Goal: Browse casually: Explore the website without a specific task or goal

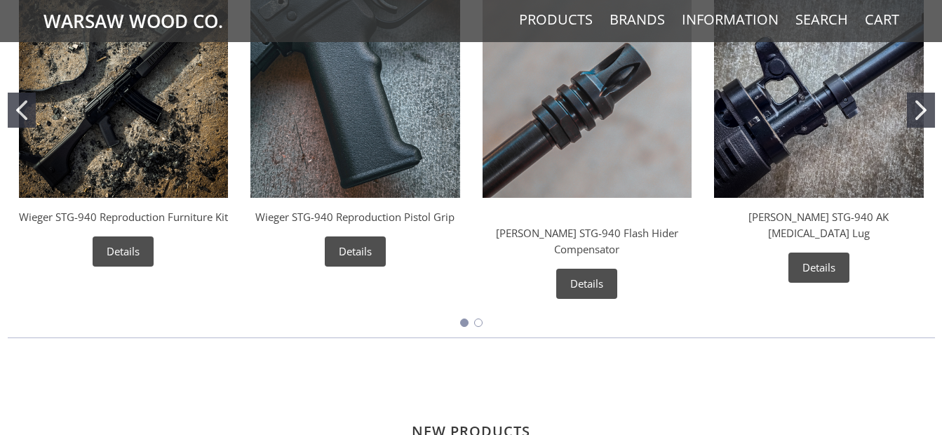
scroll to position [561, 0]
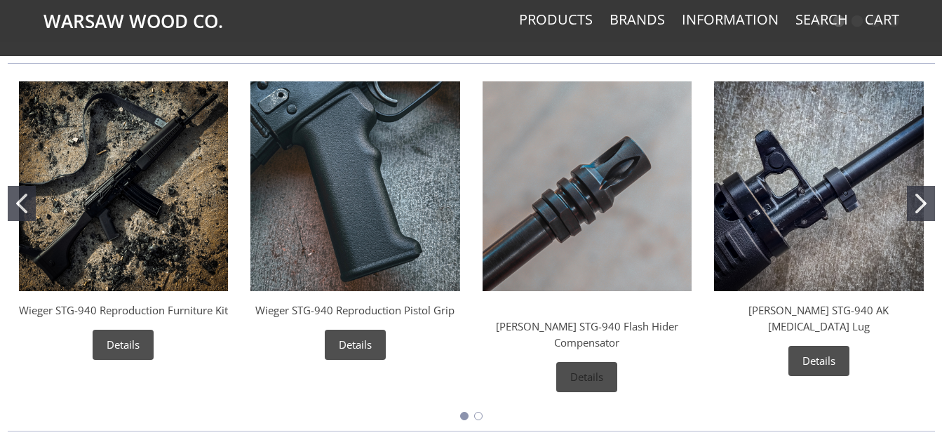
click at [587, 362] on link "Details" at bounding box center [587, 377] width 61 height 30
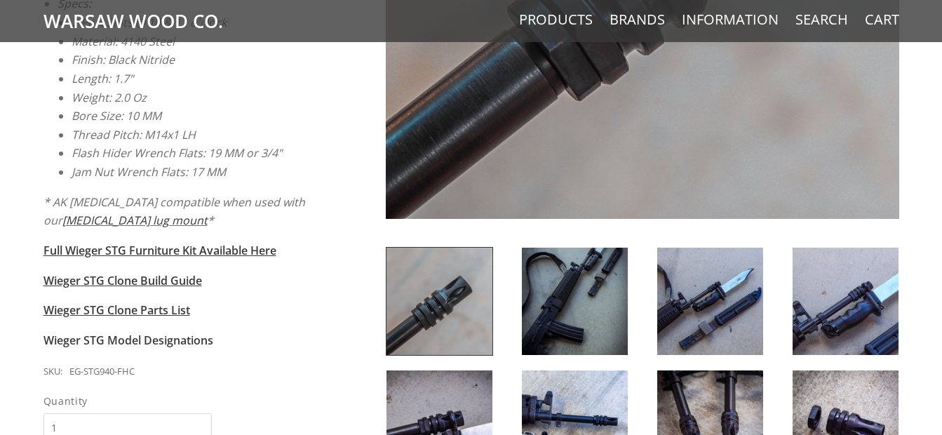
scroll to position [468, 0]
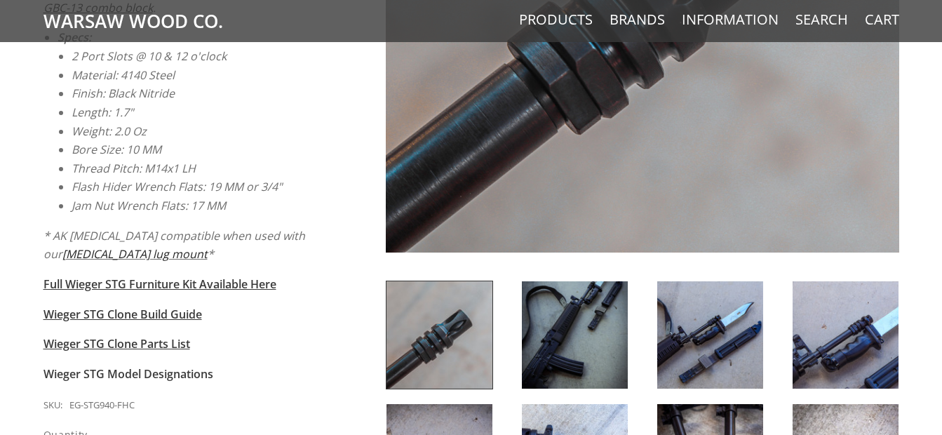
click at [103, 246] on link "bayonet lug mount" at bounding box center [134, 253] width 145 height 15
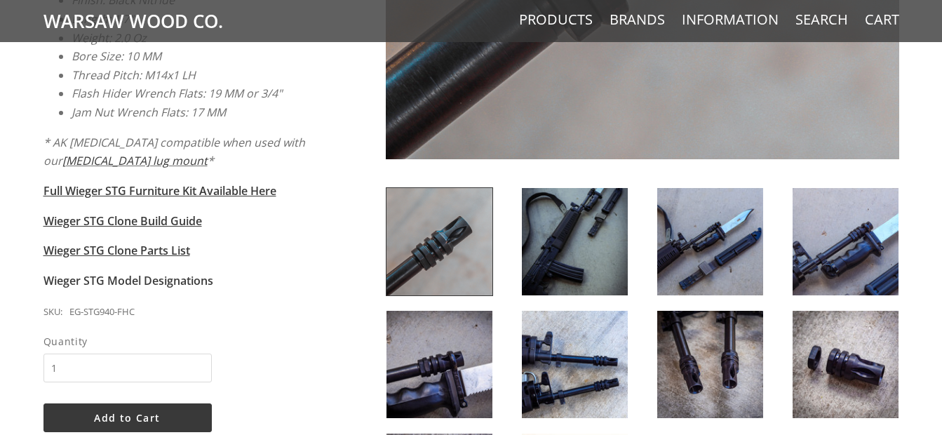
click at [700, 228] on img at bounding box center [711, 241] width 106 height 107
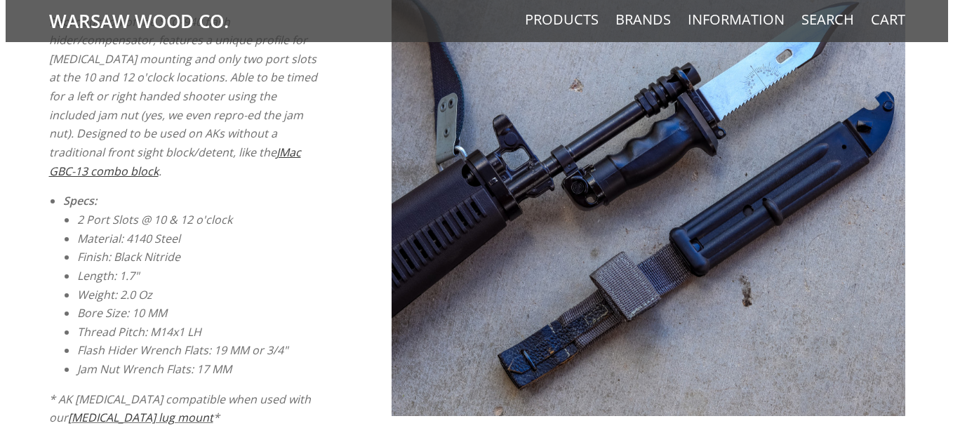
scroll to position [0, 0]
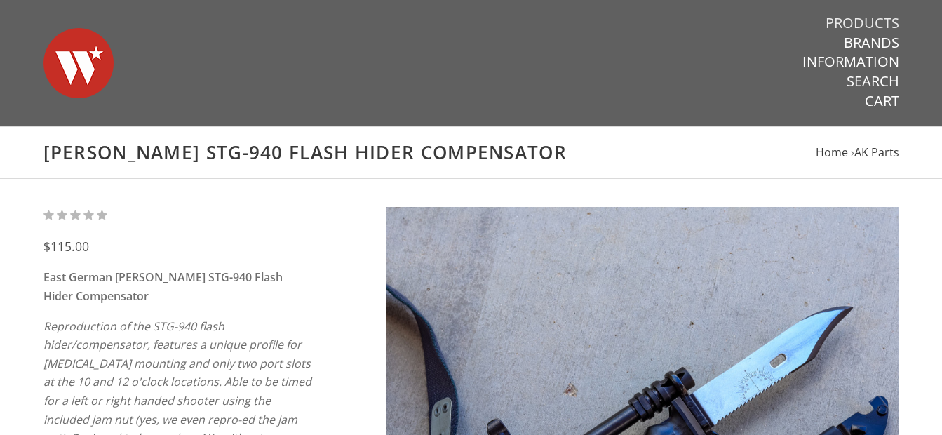
click at [841, 25] on link "Products" at bounding box center [863, 23] width 74 height 18
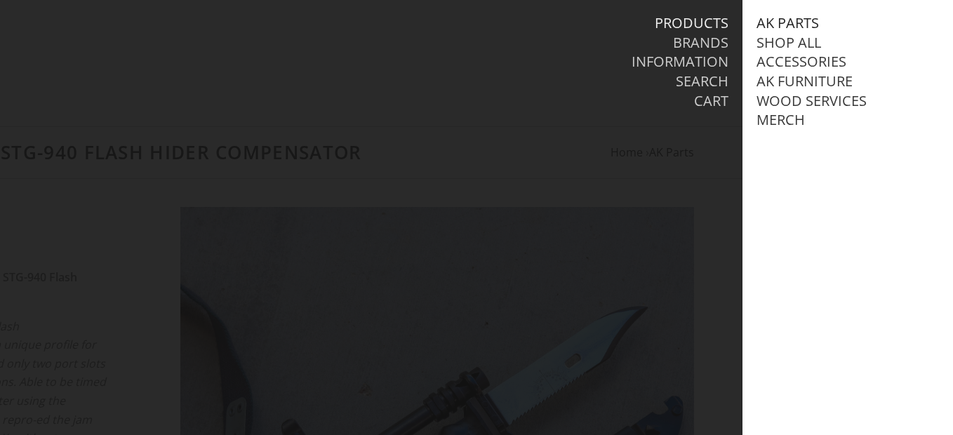
click at [794, 26] on link "AK Parts" at bounding box center [788, 23] width 62 height 18
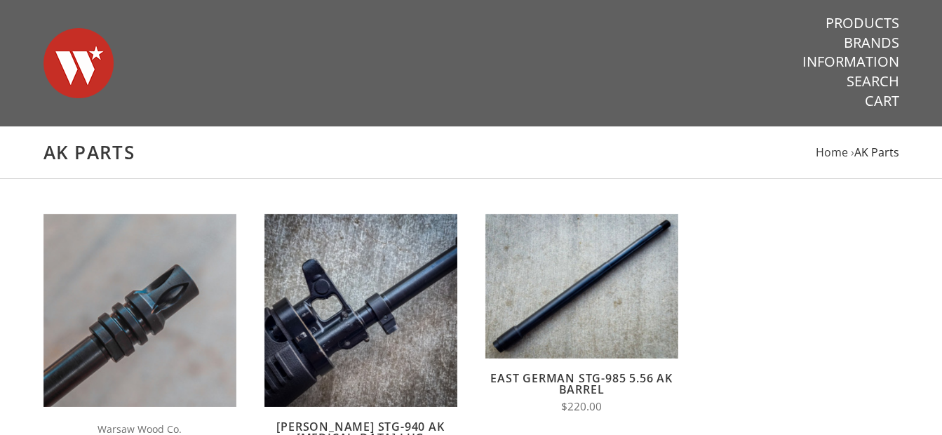
click at [874, 154] on span "AK Parts" at bounding box center [877, 152] width 45 height 15
click at [95, 81] on img at bounding box center [79, 63] width 70 height 98
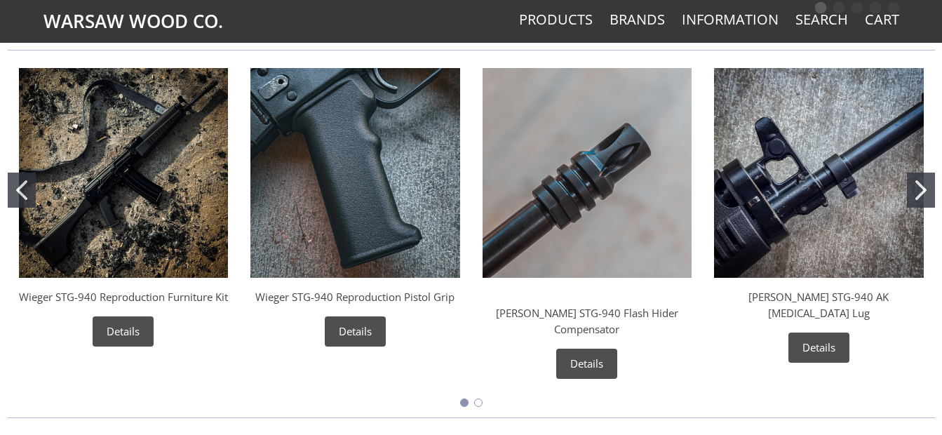
scroll to position [561, 0]
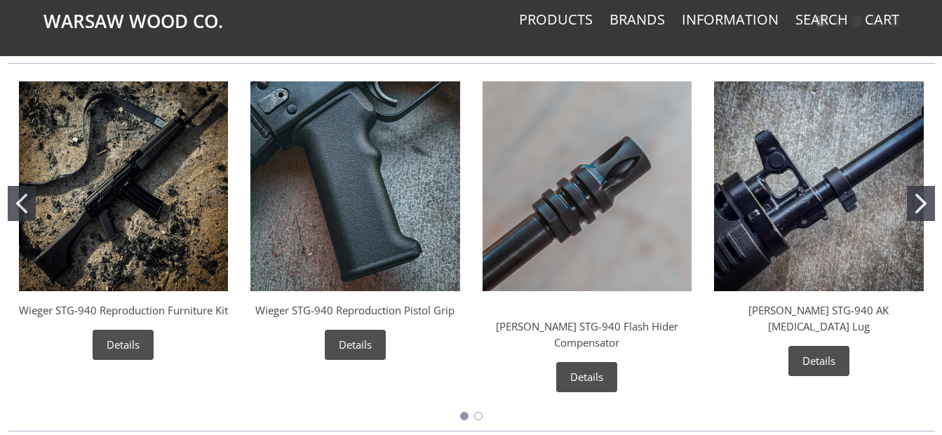
click at [149, 205] on img "Wieger STG-940 Reproduction Furniture Kit" at bounding box center [124, 186] width 210 height 210
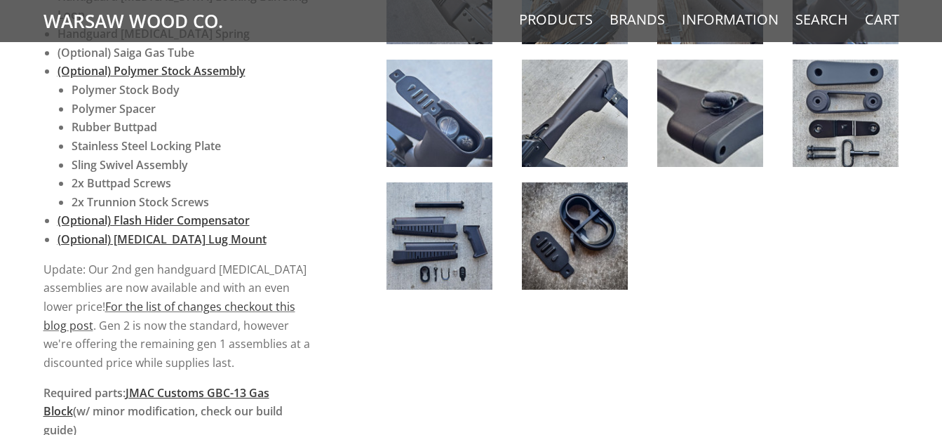
scroll to position [1030, 0]
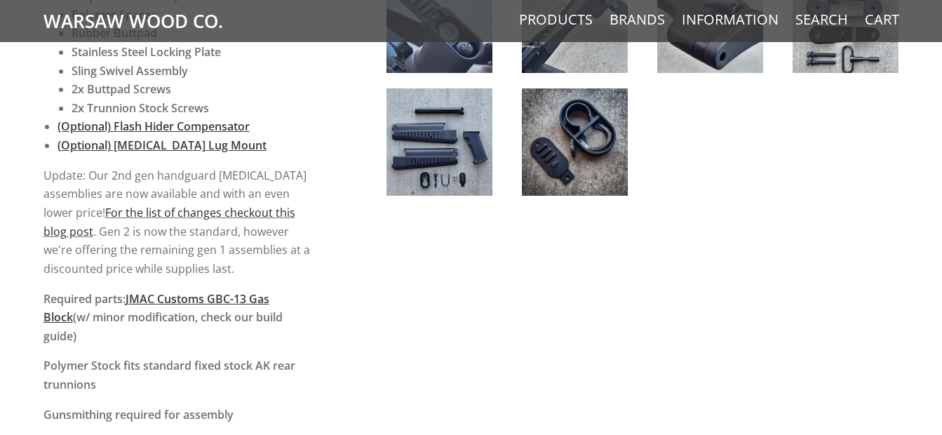
click at [273, 205] on link "For the list of changes checkout this blog post" at bounding box center [170, 222] width 252 height 34
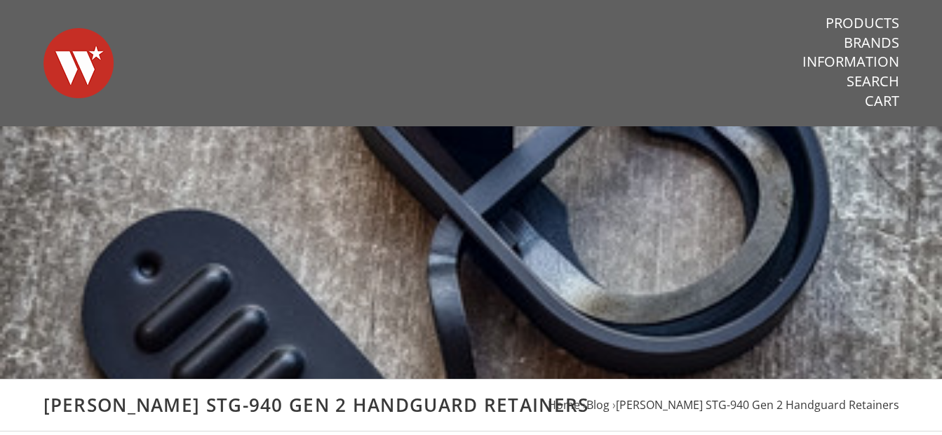
click at [100, 81] on img at bounding box center [79, 63] width 70 height 98
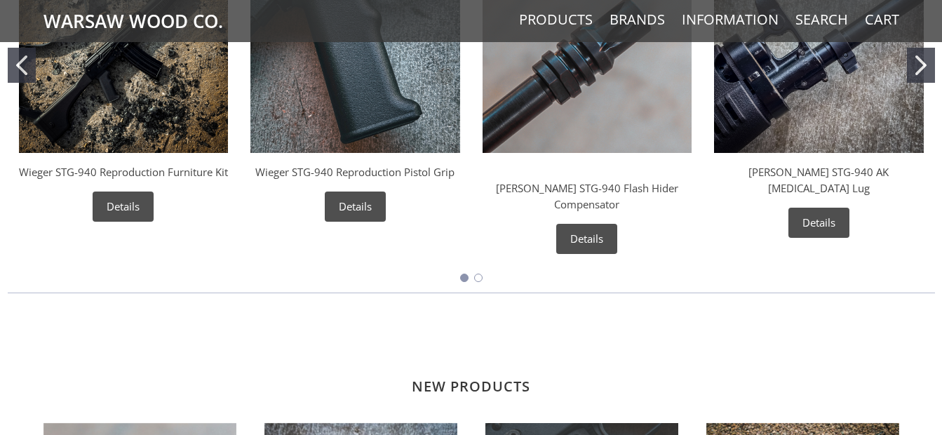
scroll to position [655, 0]
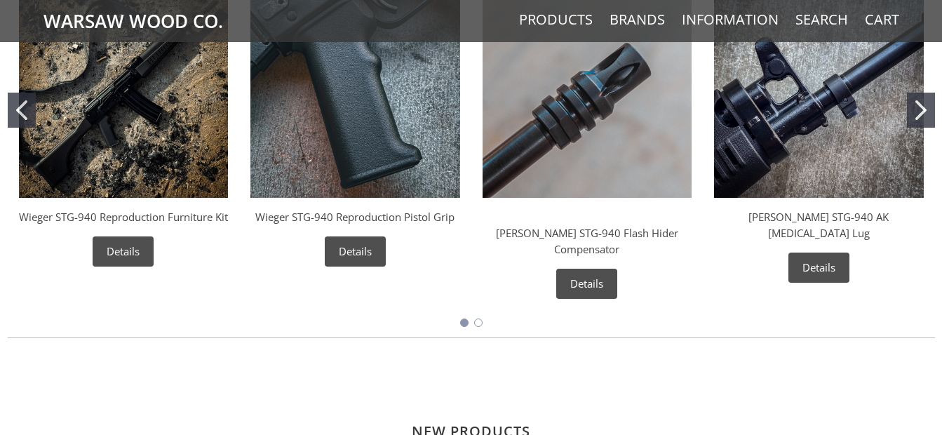
click at [479, 319] on button "Go to slide 2" at bounding box center [478, 323] width 8 height 8
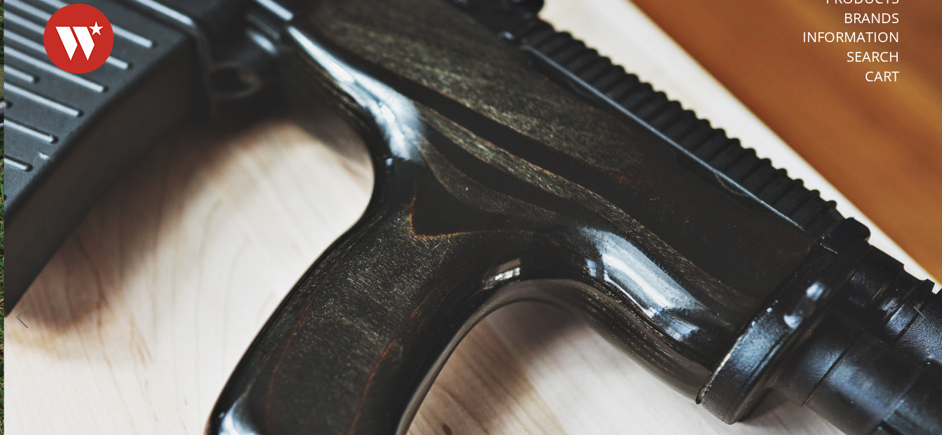
scroll to position [0, 0]
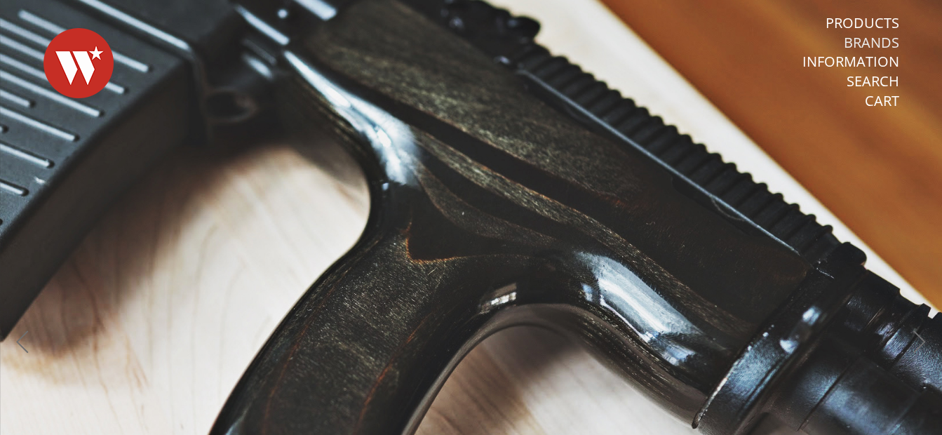
click at [886, 45] on link "Brands" at bounding box center [871, 43] width 55 height 18
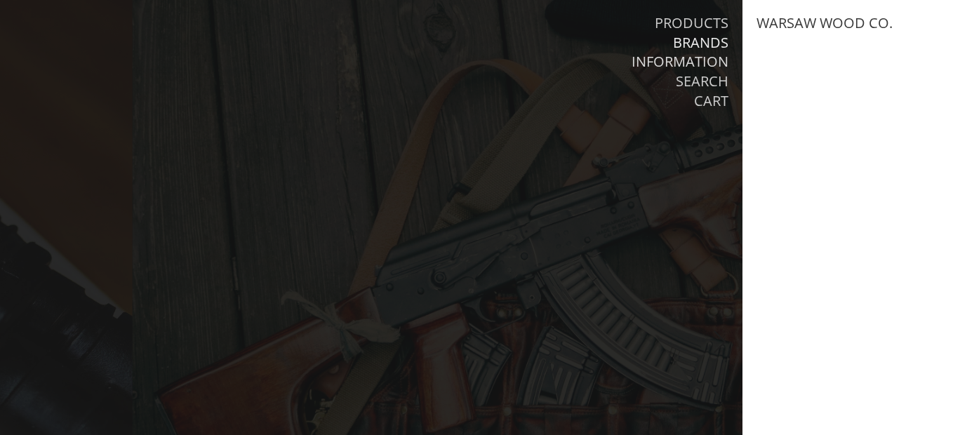
click at [699, 58] on link "Information" at bounding box center [680, 62] width 97 height 18
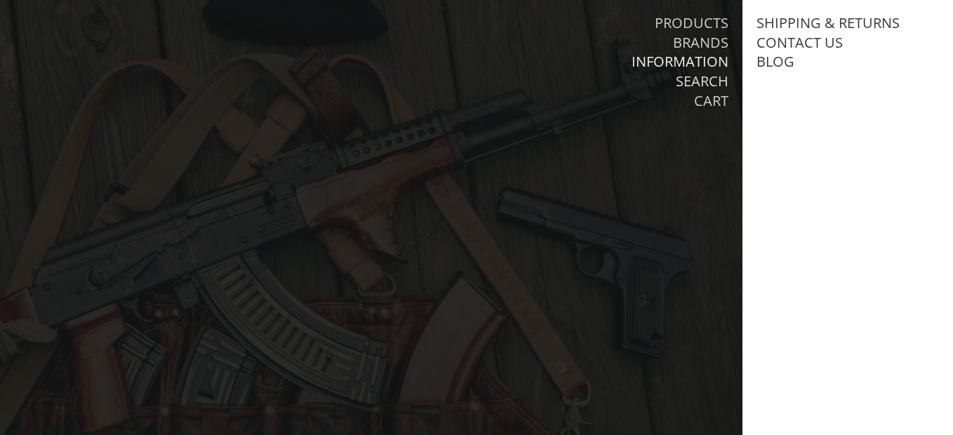
click at [699, 75] on link "Search" at bounding box center [702, 81] width 53 height 18
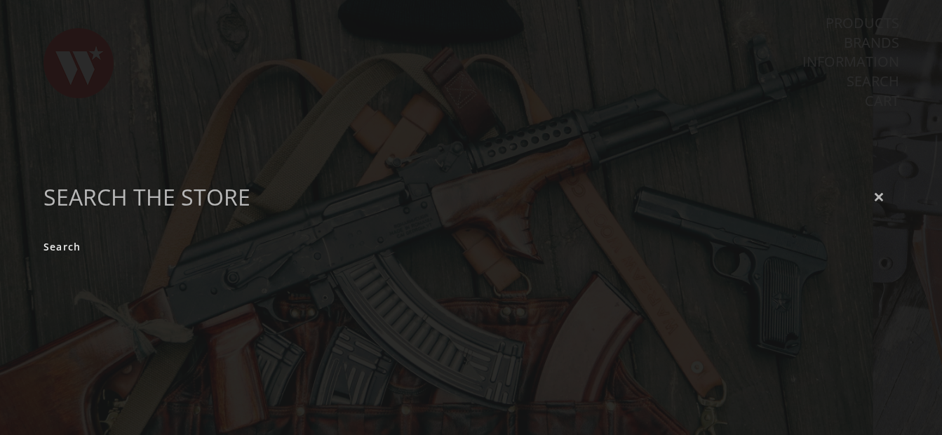
click at [881, 194] on icon "Close" at bounding box center [879, 197] width 11 height 10
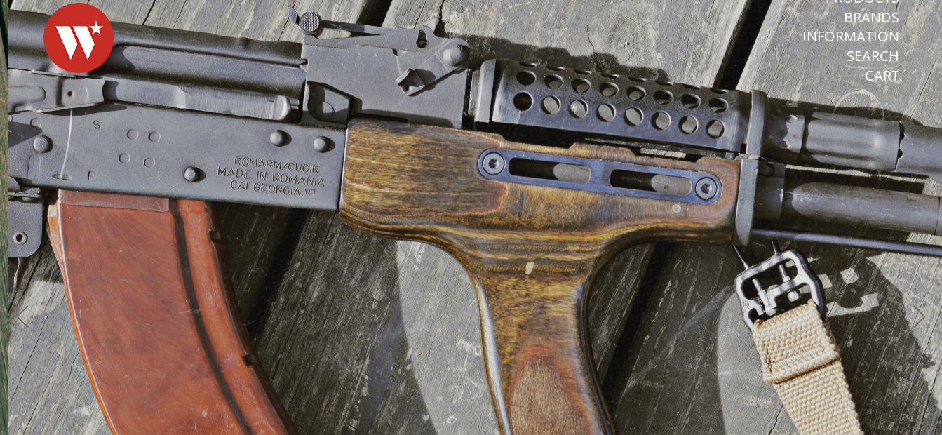
scroll to position [655, 0]
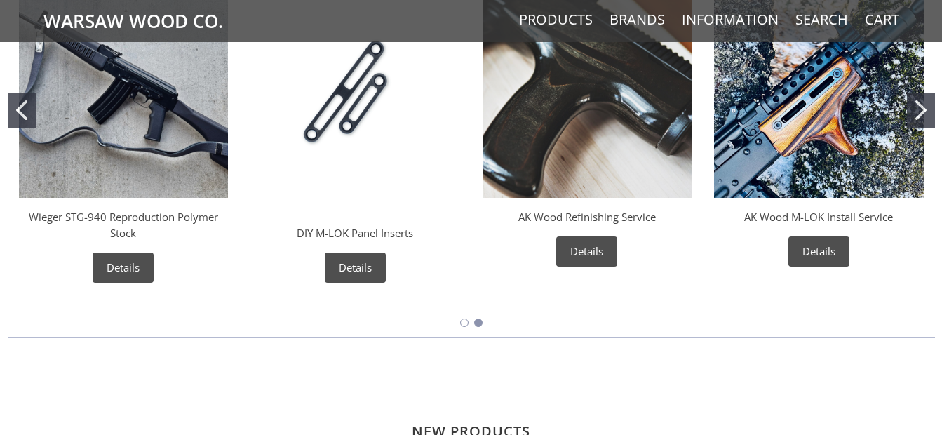
click at [26, 104] on icon "Go to slide 1" at bounding box center [21, 110] width 11 height 20
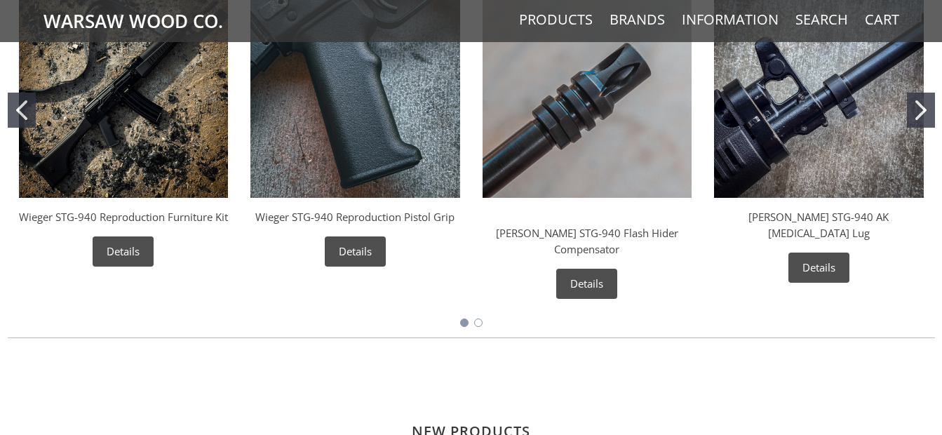
click at [26, 104] on icon "Go to slide 1" at bounding box center [21, 110] width 11 height 20
click at [917, 116] on button "Go to slide 2" at bounding box center [921, 110] width 28 height 35
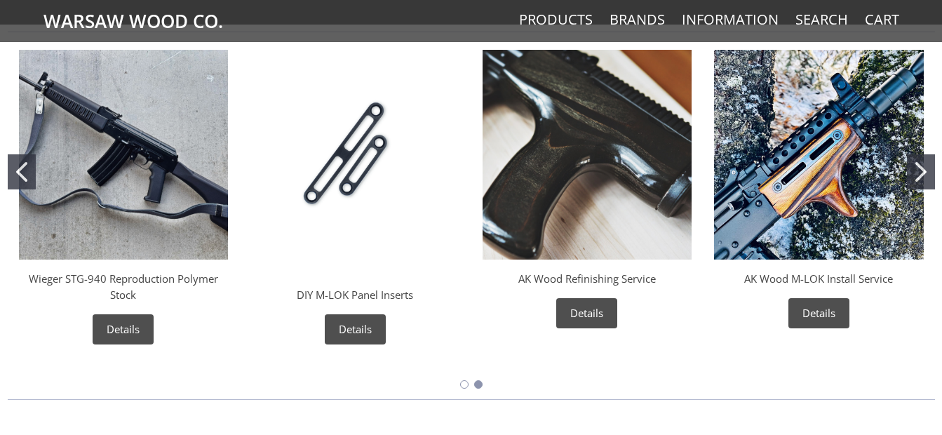
scroll to position [468, 0]
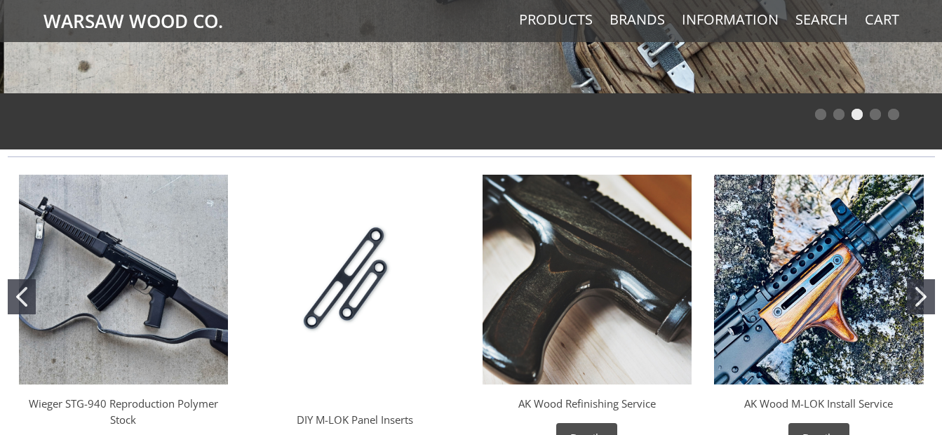
click at [911, 284] on button "Go to slide 2" at bounding box center [921, 296] width 28 height 35
click at [914, 284] on button "Go to slide 2" at bounding box center [921, 296] width 28 height 35
click at [21, 299] on icon "Go to slide 1" at bounding box center [21, 297] width 11 height 20
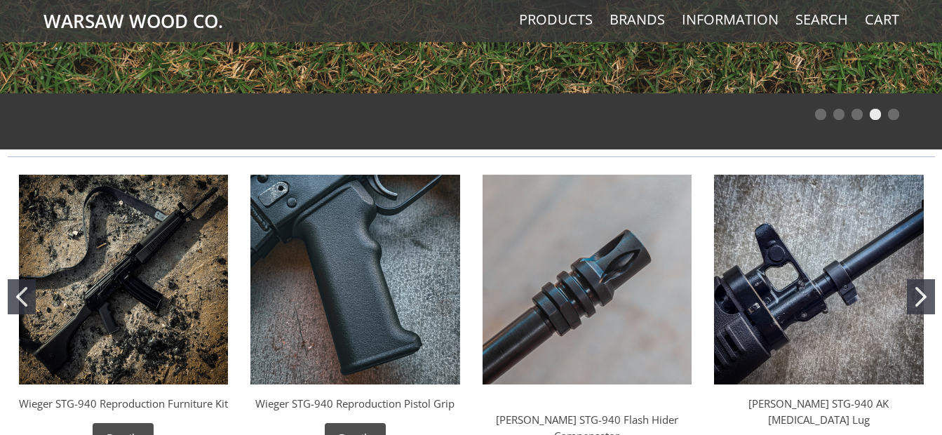
click at [919, 295] on icon "Go to slide 2" at bounding box center [921, 297] width 11 height 20
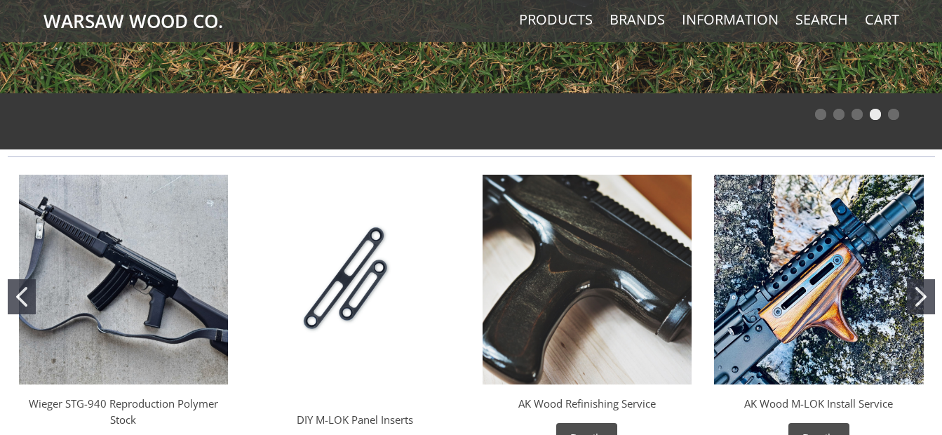
click at [919, 295] on icon "Go to slide 2" at bounding box center [921, 297] width 11 height 20
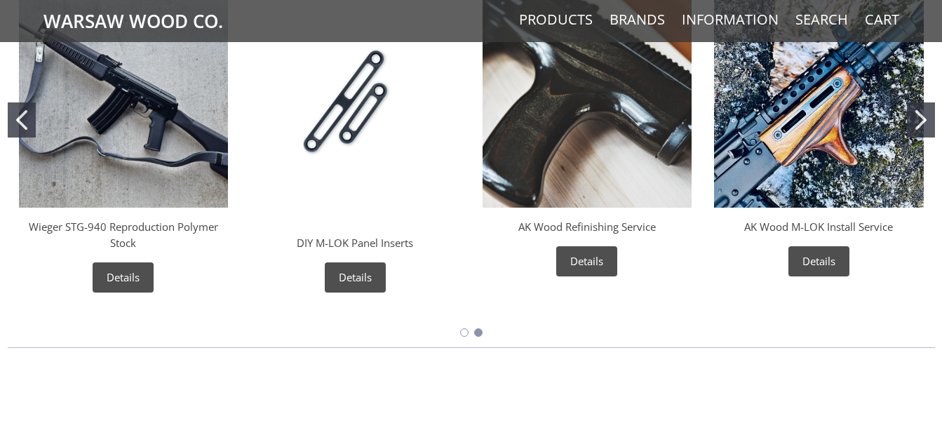
scroll to position [655, 0]
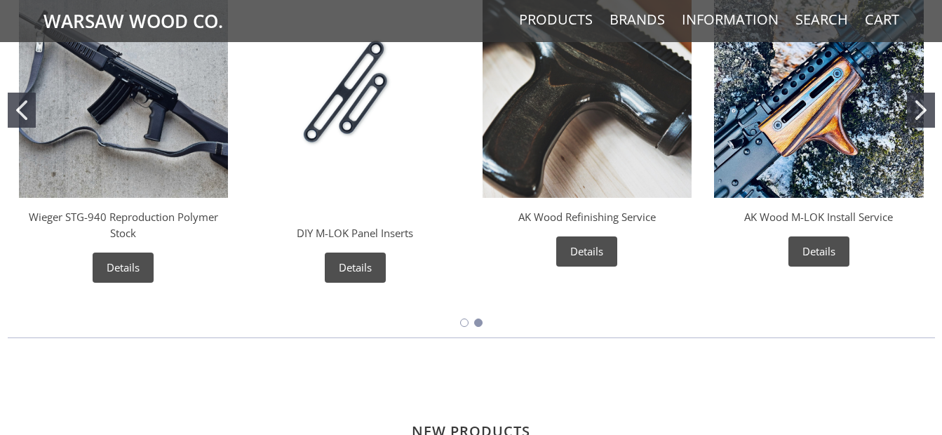
click at [6, 102] on div "[PERSON_NAME] STG-940 Reproduction Furniture Kit ( 1 ) $280.00 Details [PERSON_…" at bounding box center [471, 154] width 942 height 354
click at [18, 106] on icon "Go to slide 1" at bounding box center [20, 110] width 11 height 20
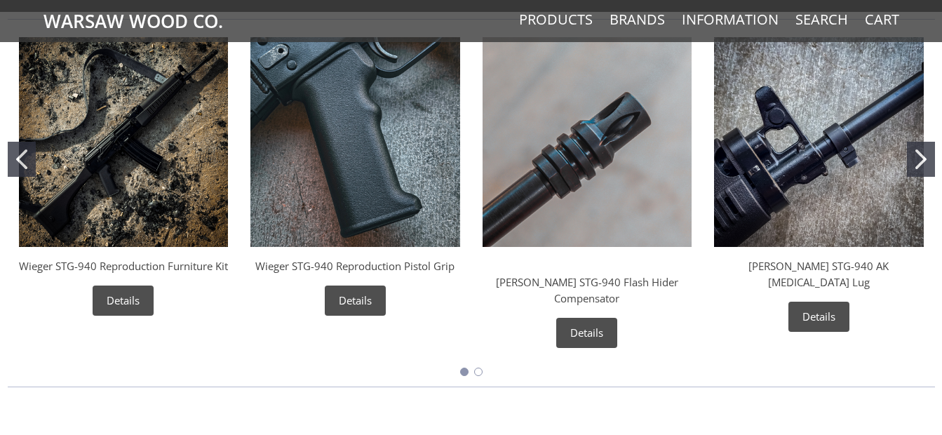
scroll to position [468, 0]
